Goal: Task Accomplishment & Management: Use online tool/utility

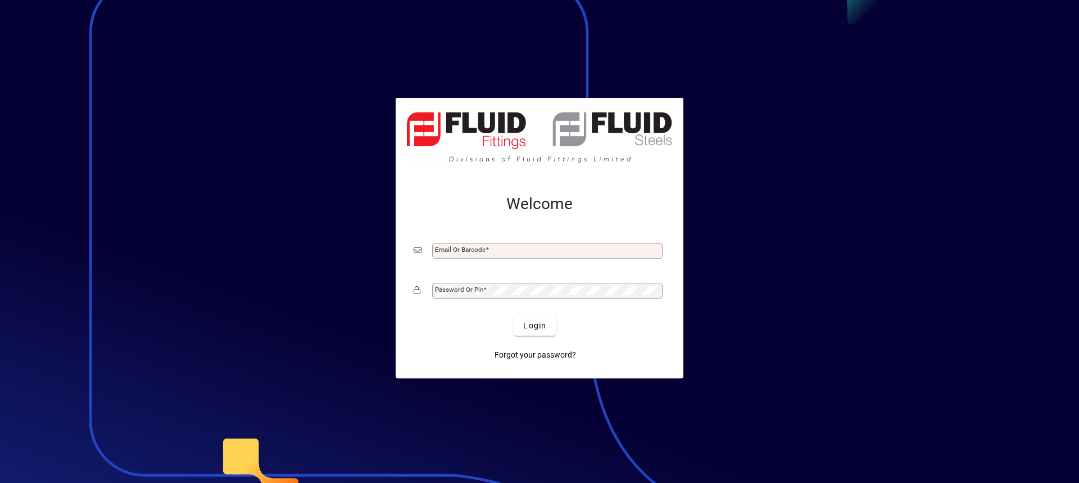
click at [480, 252] on input "Email or Barcode" at bounding box center [548, 250] width 227 height 9
type input "**********"
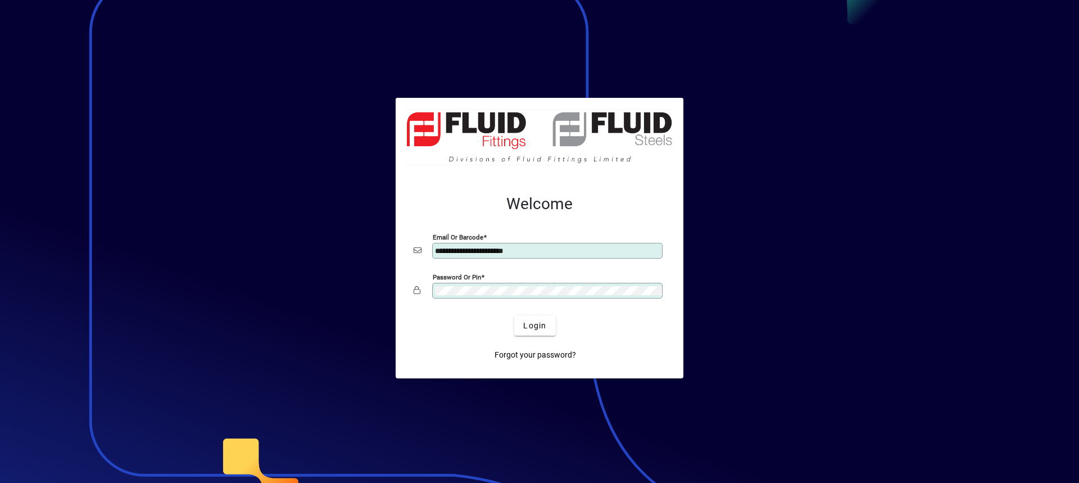
click at [514, 315] on button "Login" at bounding box center [534, 325] width 41 height 20
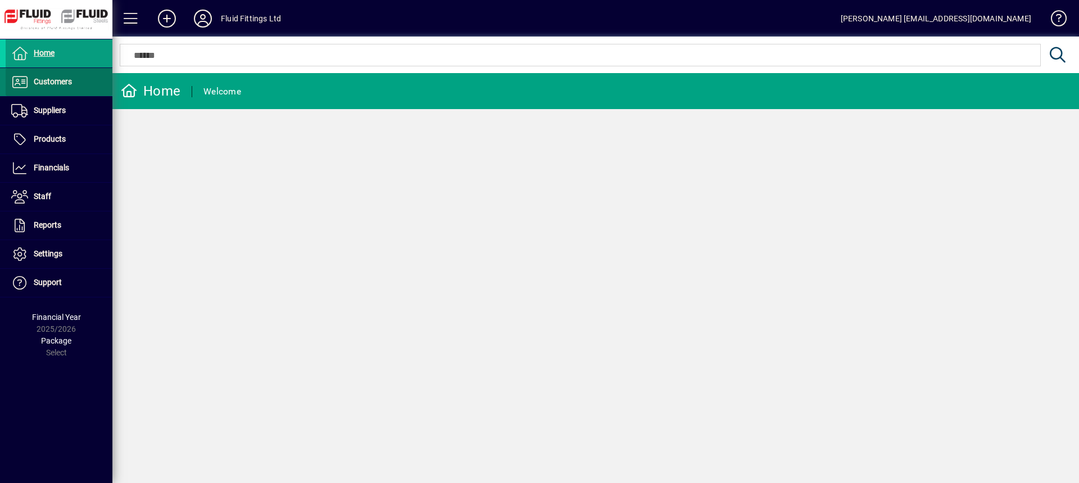
click at [74, 82] on span at bounding box center [59, 82] width 107 height 27
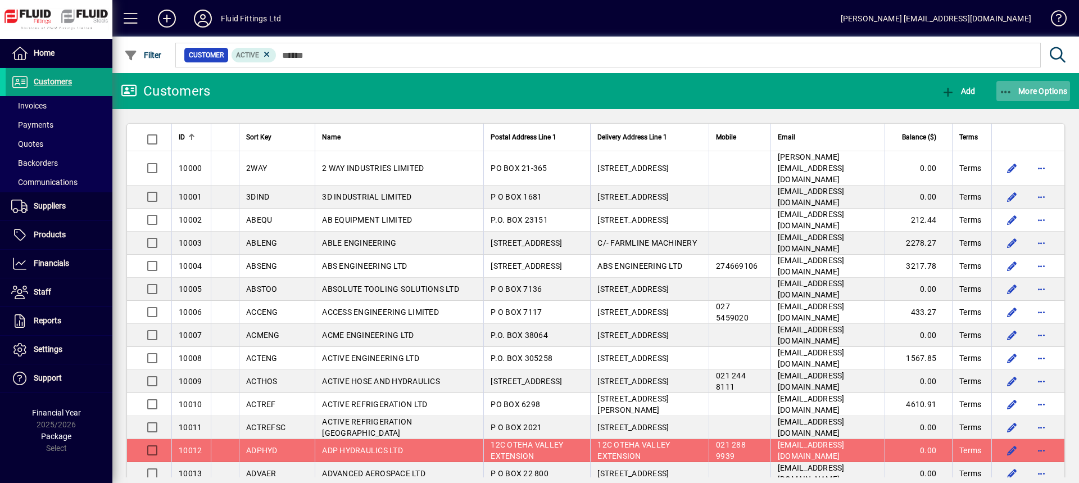
click at [1033, 91] on span "More Options" at bounding box center [1034, 91] width 69 height 9
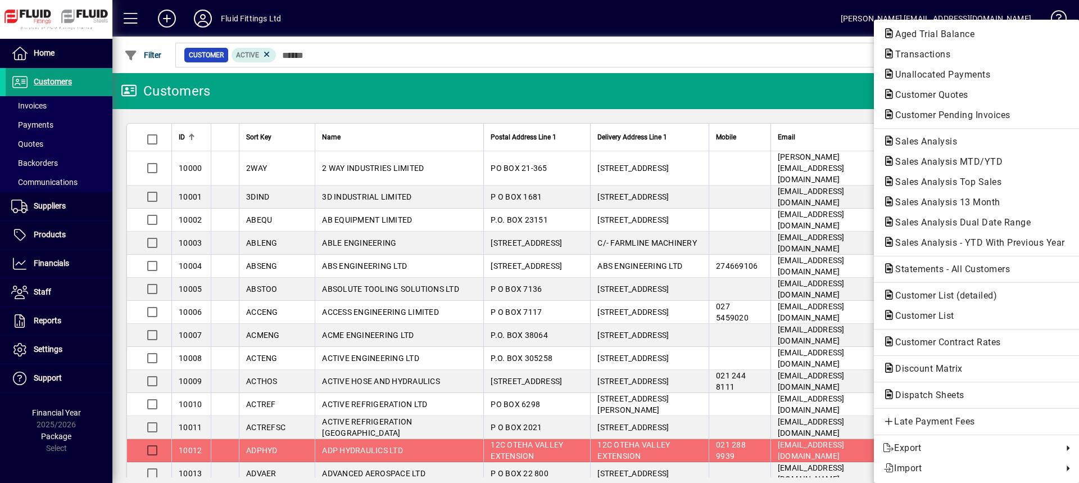
click at [924, 58] on span "Transactions" at bounding box center [919, 54] width 73 height 11
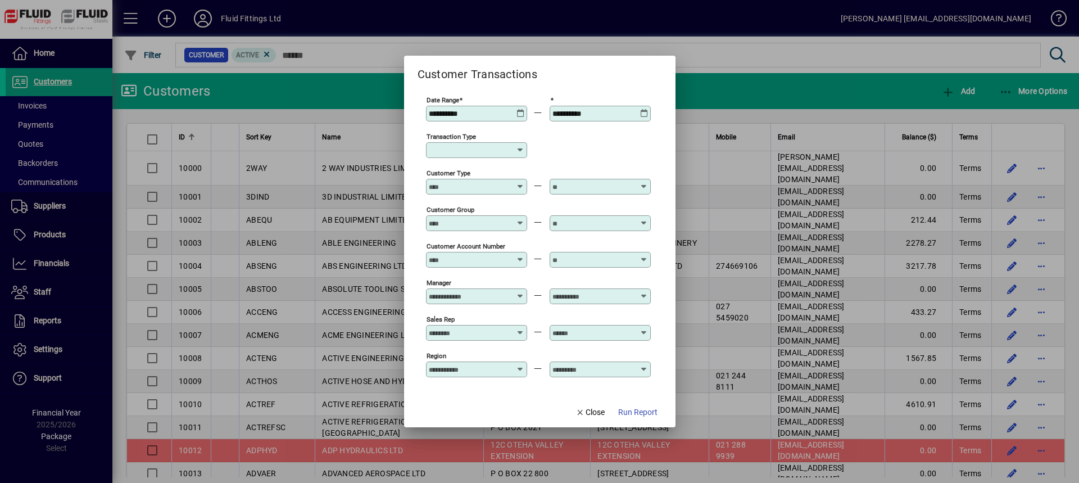
click at [521, 150] on icon at bounding box center [520, 150] width 9 height 9
click at [484, 212] on div "Customer Invoice" at bounding box center [475, 216] width 81 height 12
type input "**********"
click at [644, 410] on span "Run Report" at bounding box center [637, 412] width 39 height 12
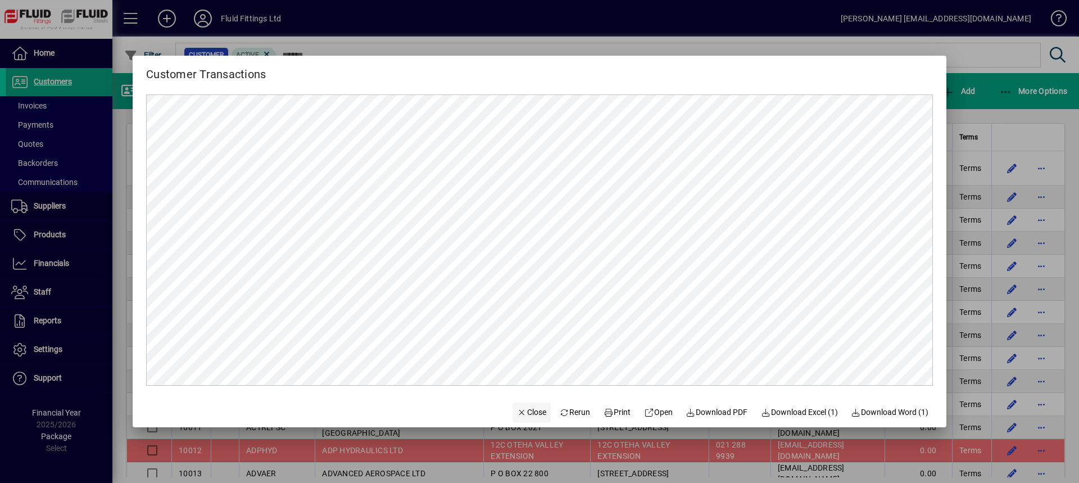
click at [527, 414] on span "Close" at bounding box center [531, 412] width 29 height 12
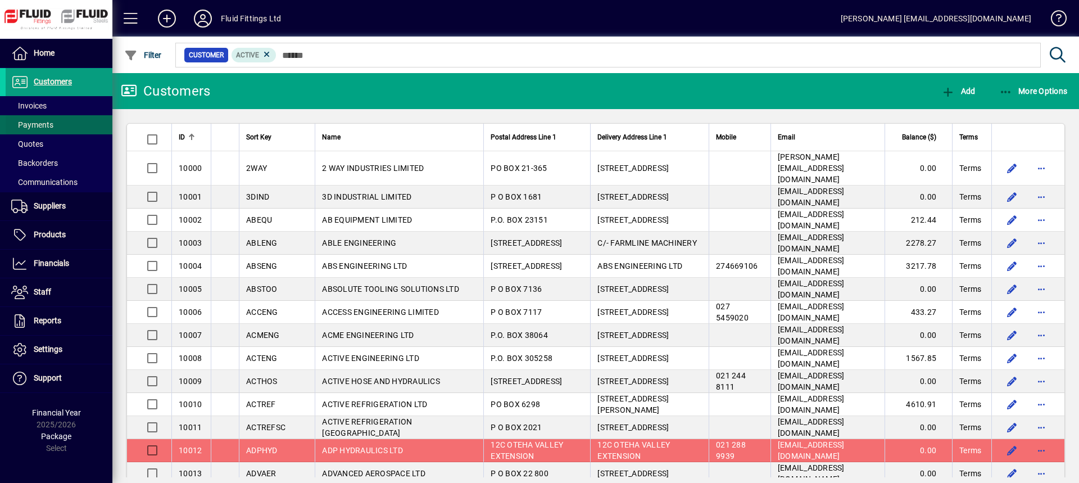
drag, startPoint x: 46, startPoint y: 105, endPoint x: 52, endPoint y: 116, distance: 12.1
click at [46, 105] on span "Invoices" at bounding box center [28, 105] width 35 height 9
